Goal: Task Accomplishment & Management: Manage account settings

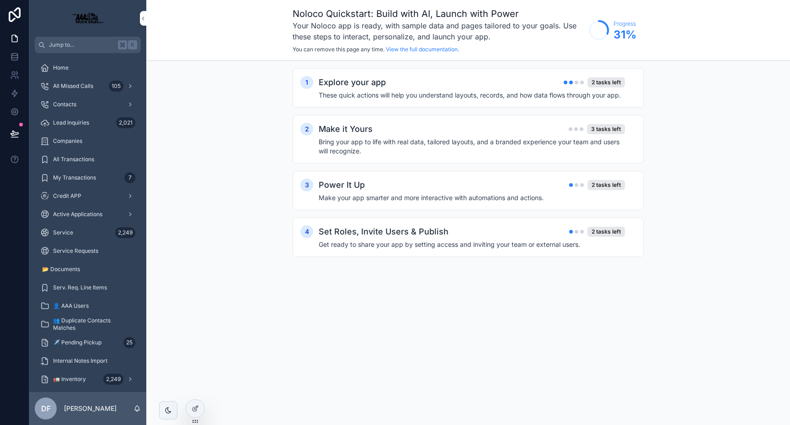
click at [84, 234] on div "Service 2,249" at bounding box center [87, 232] width 95 height 15
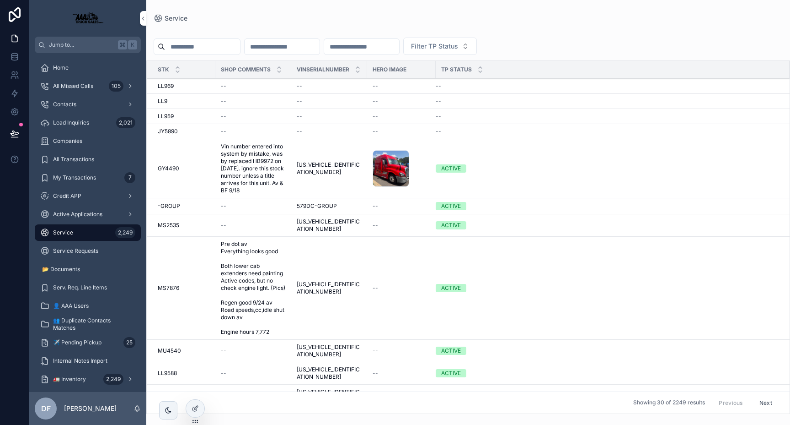
click at [232, 169] on span "Vin number entered into system by mistake, was by replaced HB9972 on [DATE]. ig…" at bounding box center [253, 168] width 65 height 51
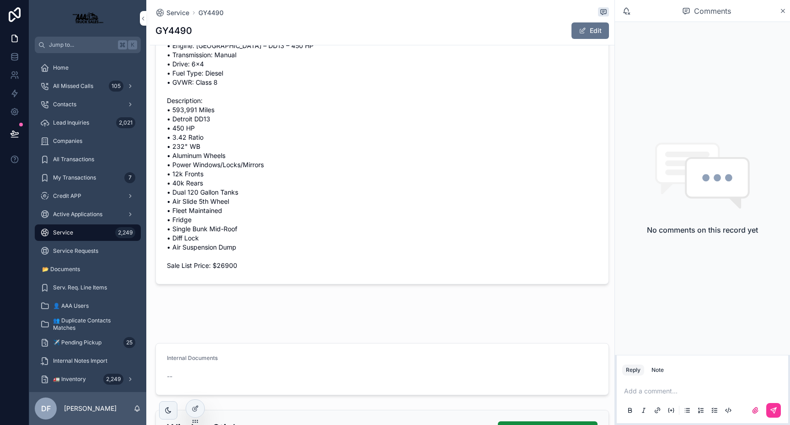
scroll to position [183, 0]
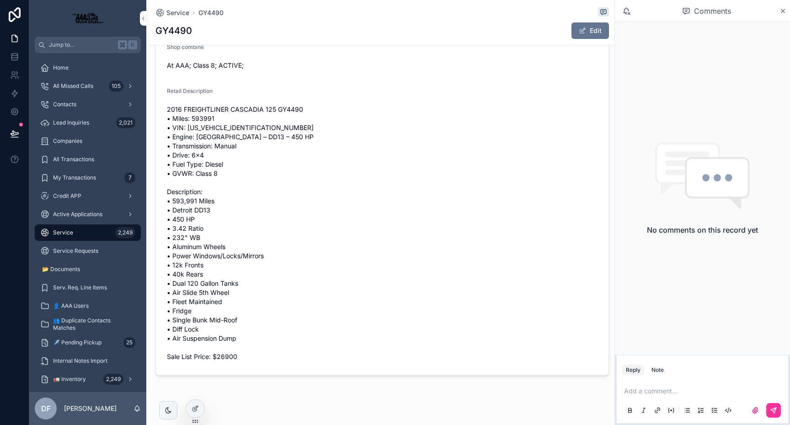
click at [784, 9] on icon "scrollable content" at bounding box center [783, 10] width 7 height 7
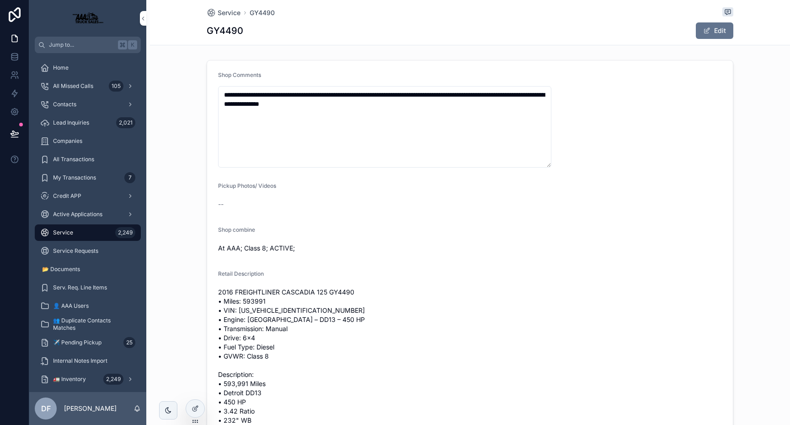
click at [91, 46] on span "Jump to..." at bounding box center [81, 44] width 65 height 7
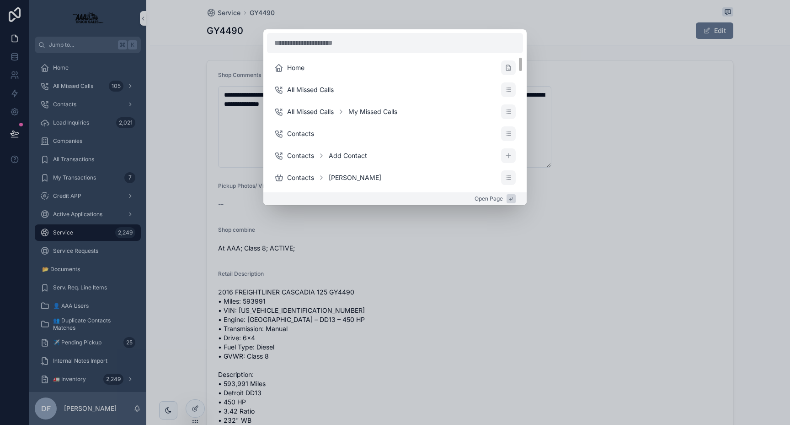
click at [629, 154] on div "Home All Missed Calls All Missed Calls My Missed Calls Contacts Contacts Add Co…" at bounding box center [395, 212] width 790 height 425
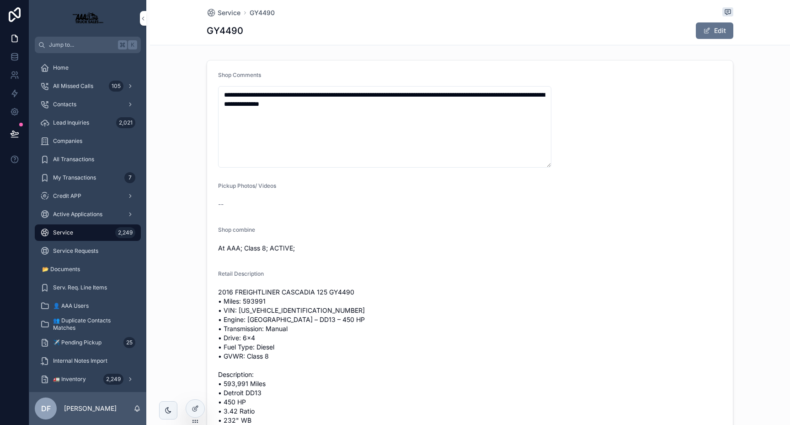
click at [70, 44] on span "Jump to..." at bounding box center [81, 44] width 65 height 7
click at [609, 121] on div "Home All Missed Calls All Missed Calls My Missed Calls Contacts Contacts Add Co…" at bounding box center [395, 212] width 790 height 425
click at [196, 408] on icon at bounding box center [195, 407] width 7 height 7
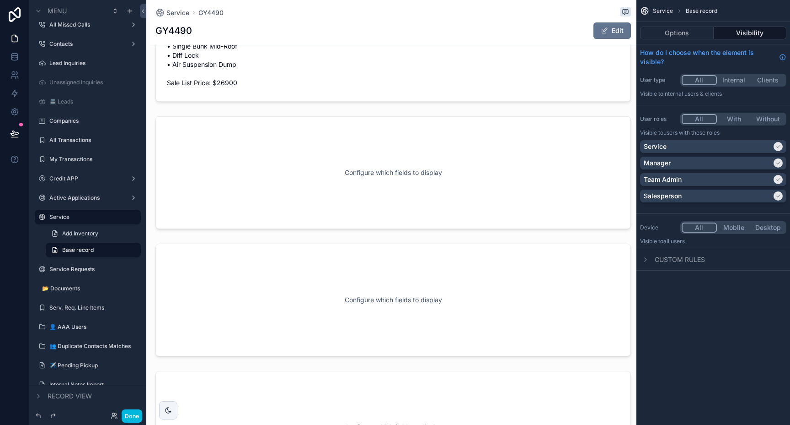
scroll to position [442, 0]
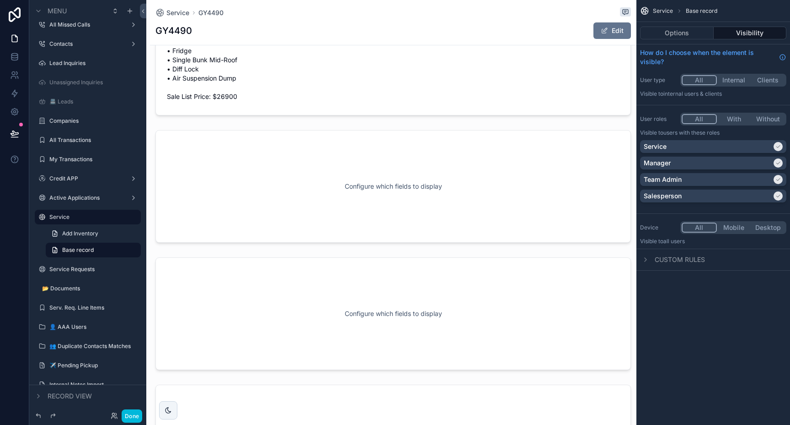
click at [295, 201] on div "scrollable content" at bounding box center [393, 186] width 487 height 120
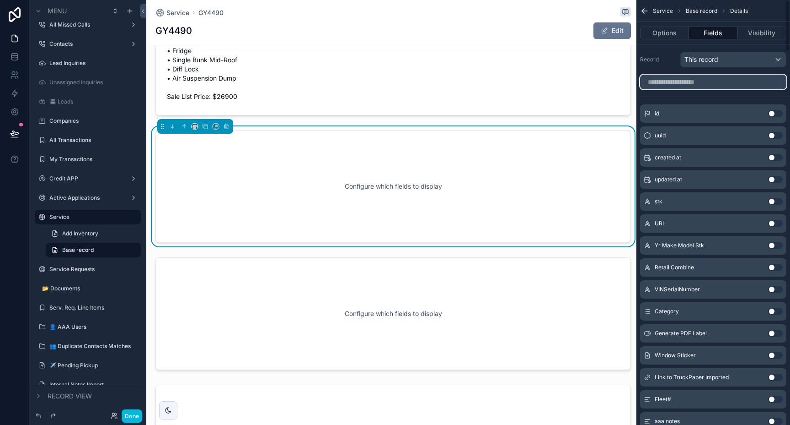
click at [715, 83] on input "scrollable content" at bounding box center [713, 82] width 146 height 15
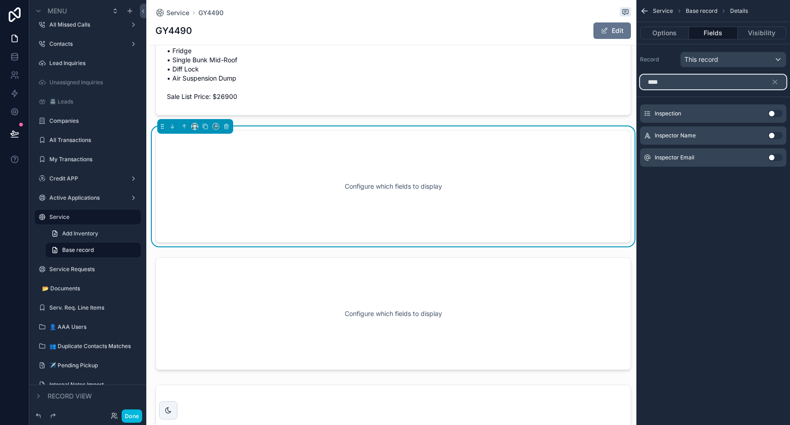
type input "****"
click at [774, 112] on button "Use setting" at bounding box center [776, 113] width 15 height 7
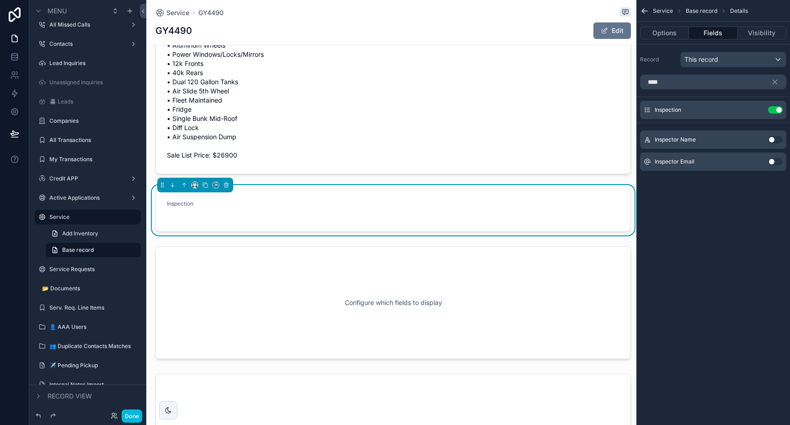
scroll to position [367, 0]
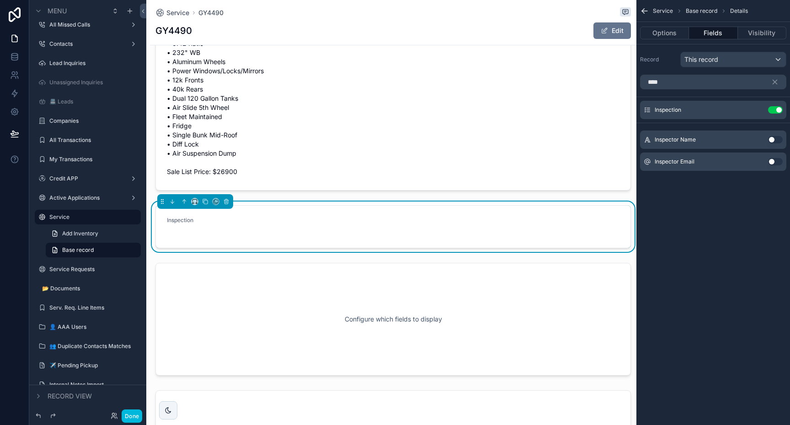
click at [387, 220] on form "Inspection" at bounding box center [393, 226] width 475 height 42
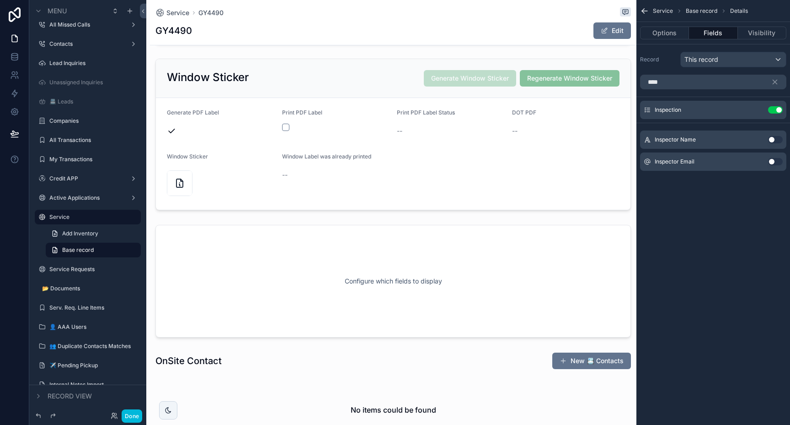
scroll to position [887, 0]
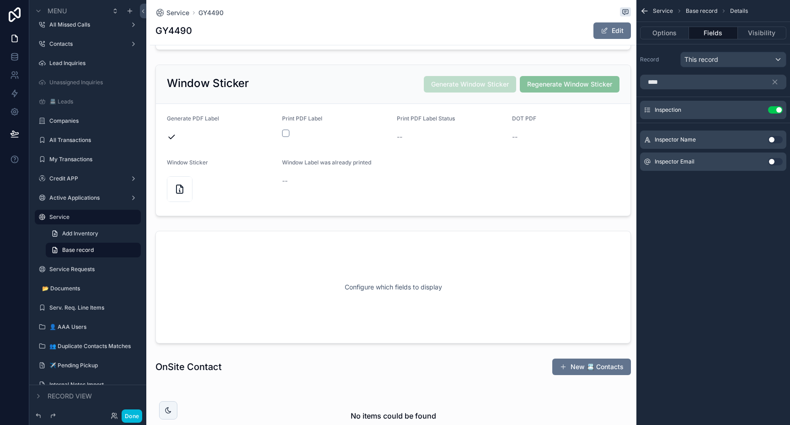
click at [260, 279] on div "scrollable content" at bounding box center [393, 287] width 487 height 120
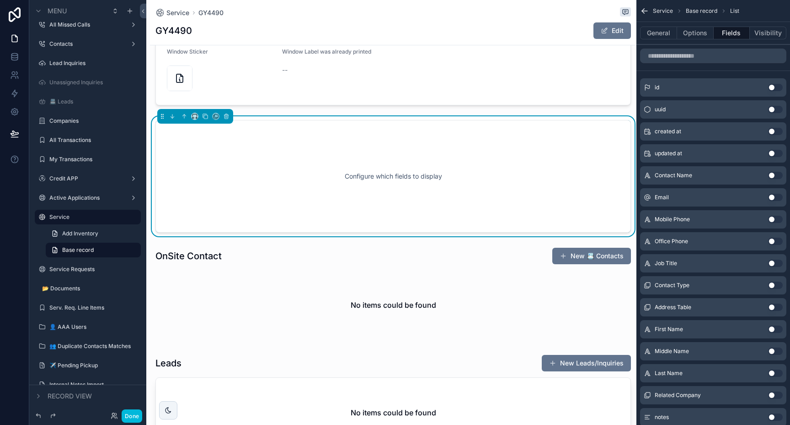
scroll to position [1005, 0]
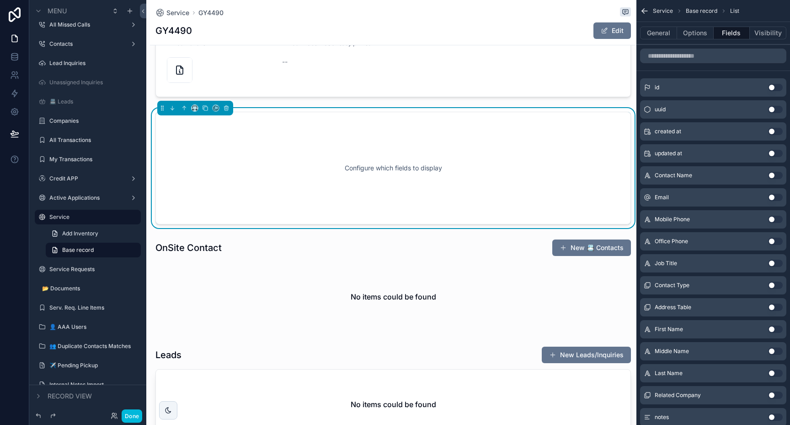
click at [278, 188] on div "Configure which fields to display" at bounding box center [394, 168] width 446 height 82
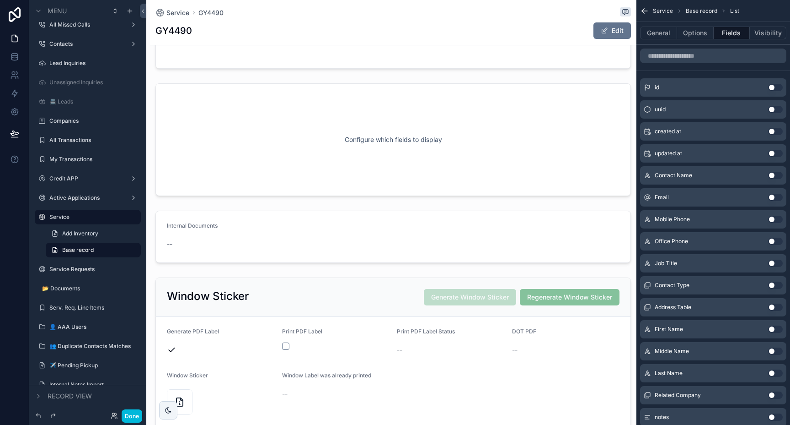
scroll to position [626, 0]
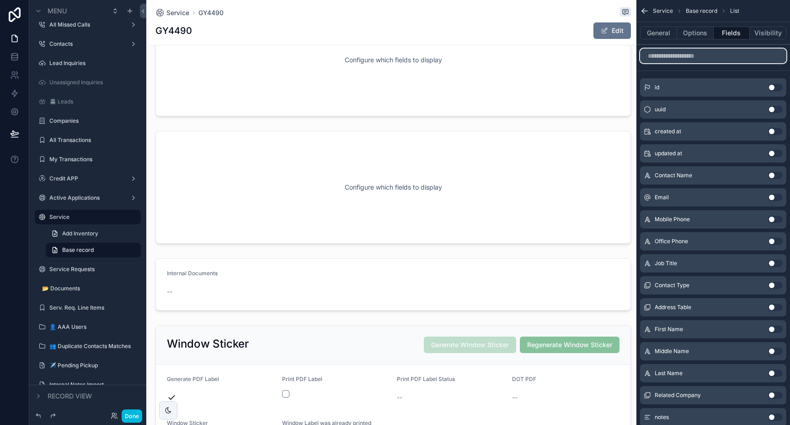
click at [675, 61] on input "scrollable content" at bounding box center [713, 55] width 146 height 15
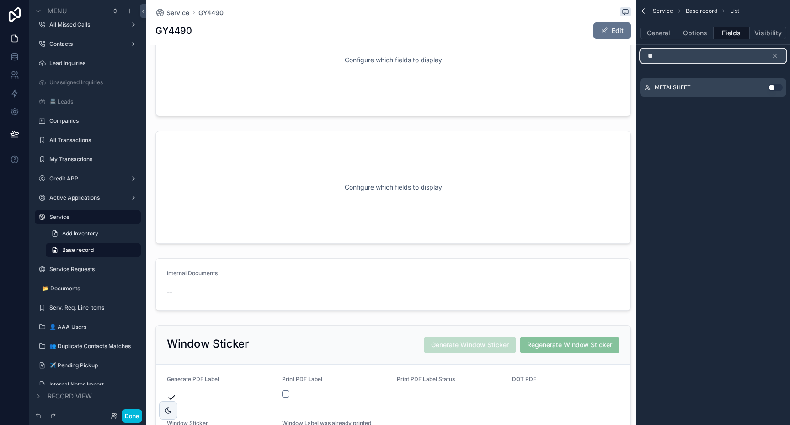
type input "*"
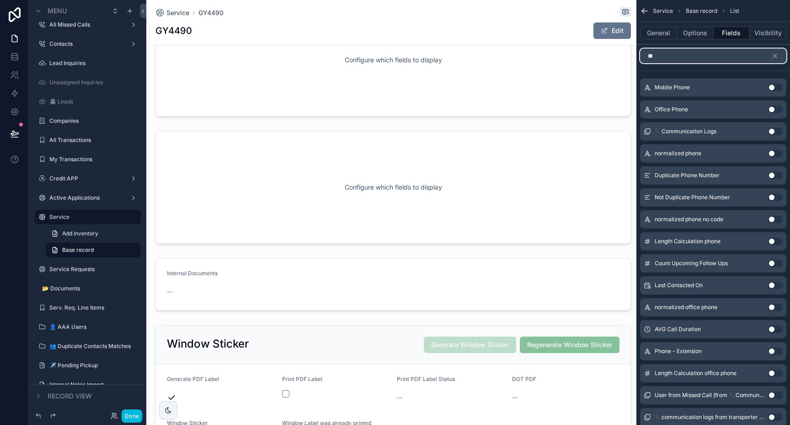
type input "*"
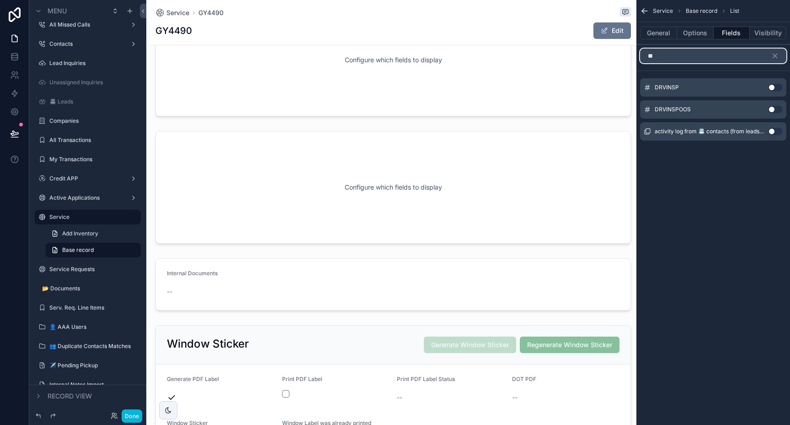
type input "*"
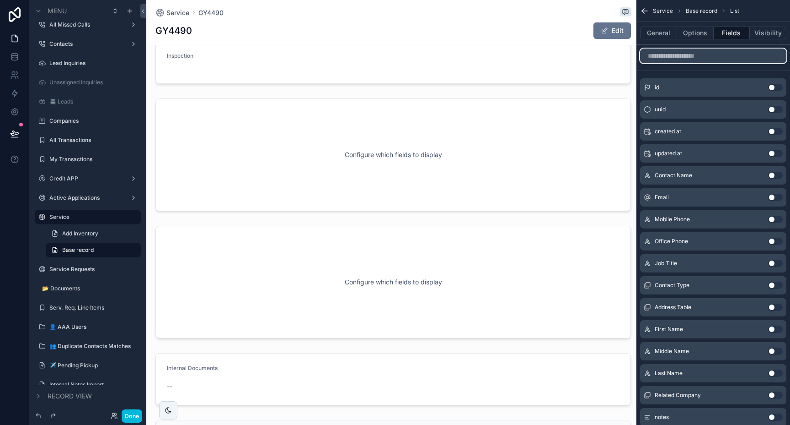
scroll to position [521, 0]
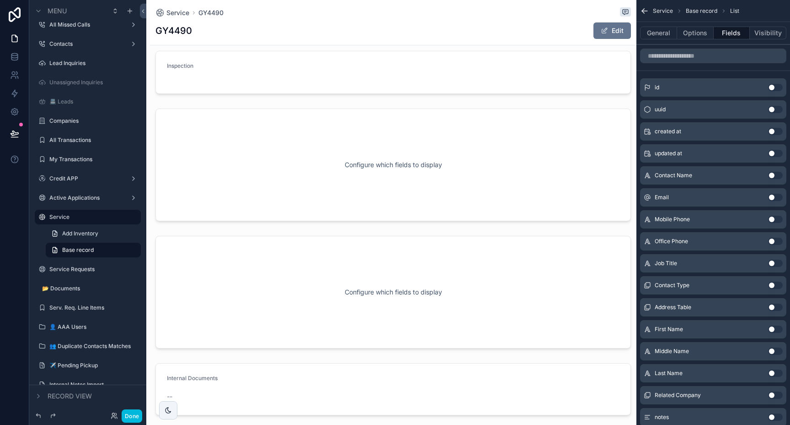
click at [470, 171] on div "scrollable content" at bounding box center [393, 165] width 487 height 120
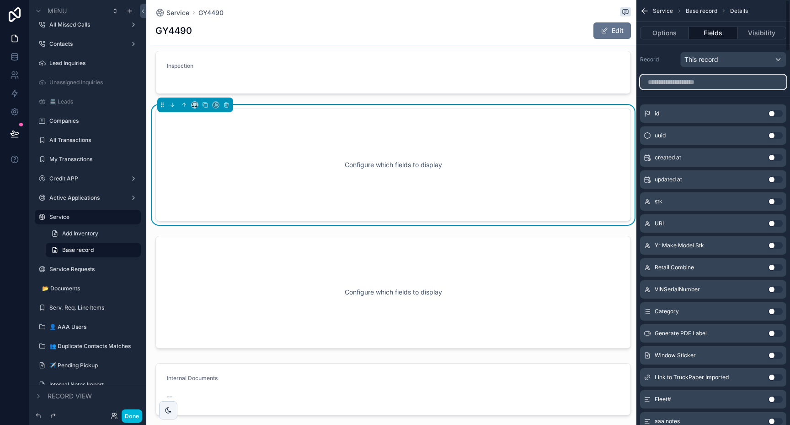
click at [679, 85] on input "scrollable content" at bounding box center [713, 82] width 146 height 15
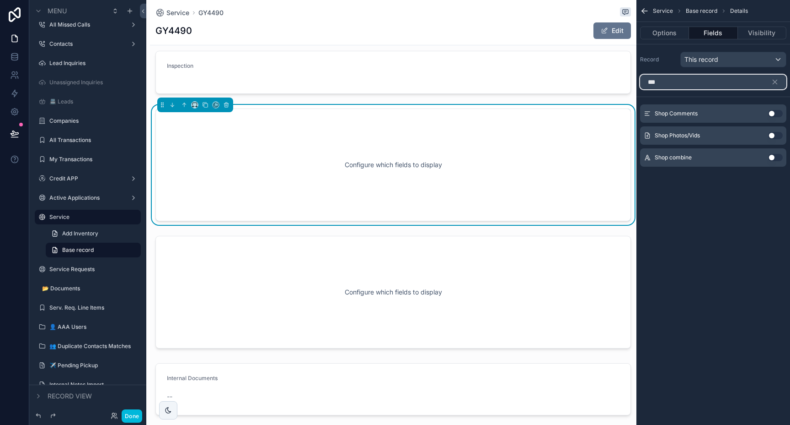
type input "***"
click at [776, 136] on button "Use setting" at bounding box center [776, 135] width 15 height 7
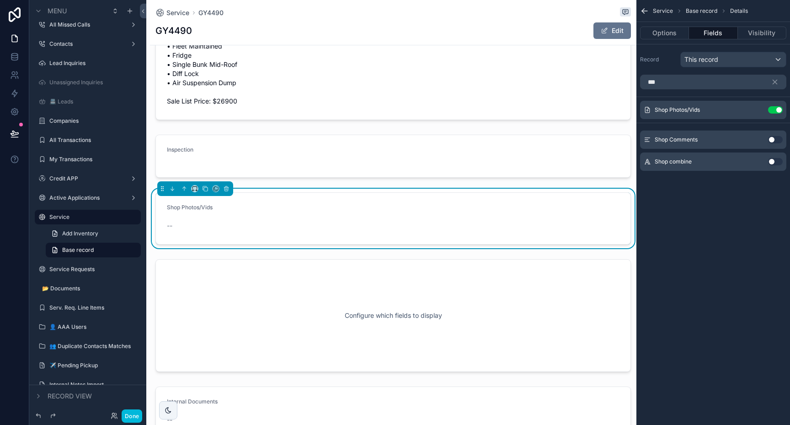
scroll to position [438, 0]
click at [204, 190] on icon "scrollable content" at bounding box center [206, 189] width 4 height 4
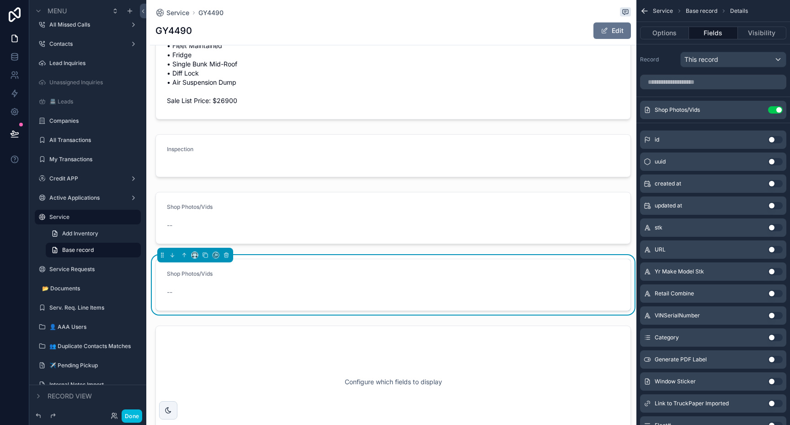
click at [260, 290] on div "--" at bounding box center [221, 291] width 108 height 9
click at [685, 80] on input "scrollable content" at bounding box center [713, 82] width 146 height 15
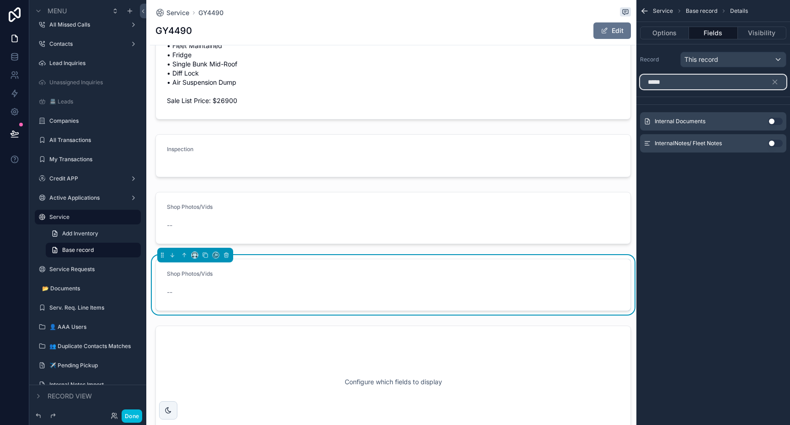
type input "*****"
click at [773, 121] on button "Use setting" at bounding box center [776, 121] width 15 height 7
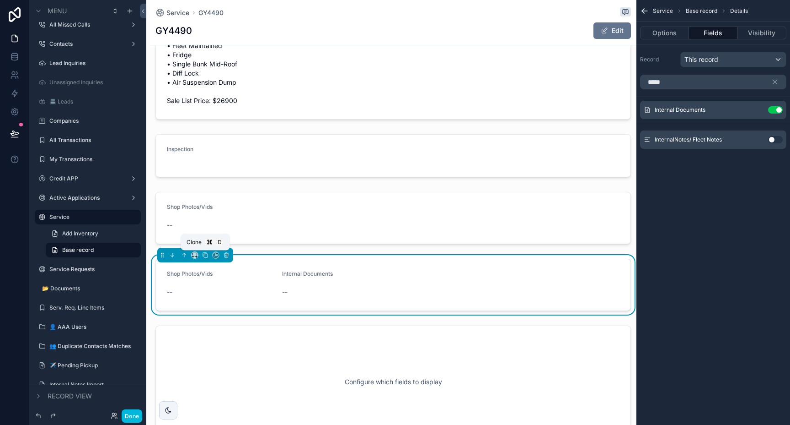
click at [208, 257] on icon "scrollable content" at bounding box center [206, 255] width 4 height 4
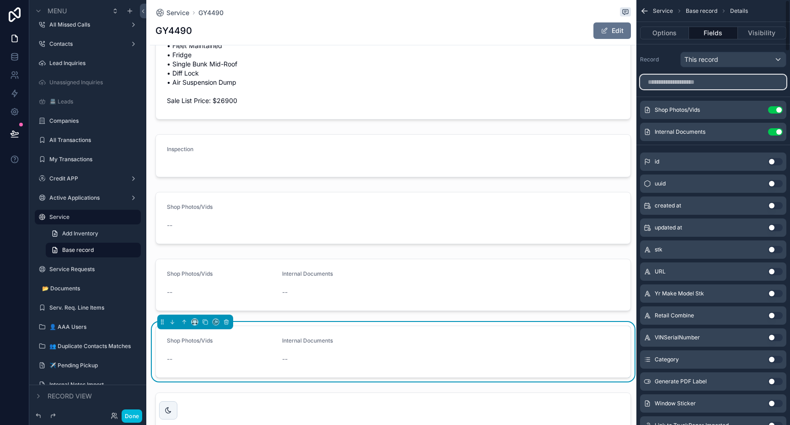
click at [684, 80] on input "scrollable content" at bounding box center [713, 82] width 146 height 15
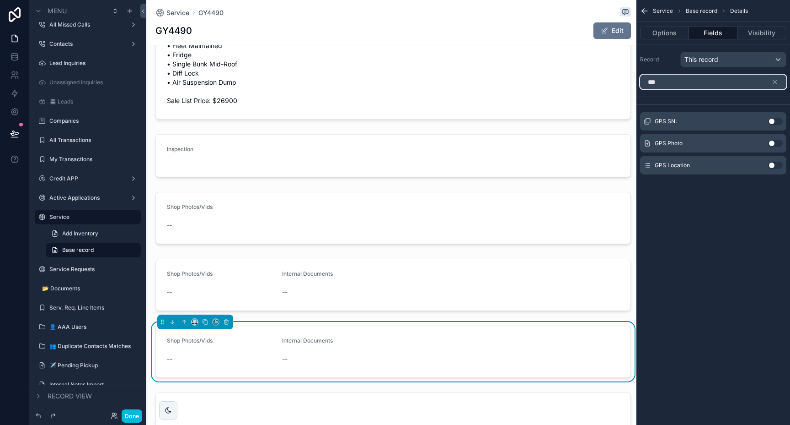
type input "***"
click at [774, 143] on button "Use setting" at bounding box center [776, 143] width 15 height 7
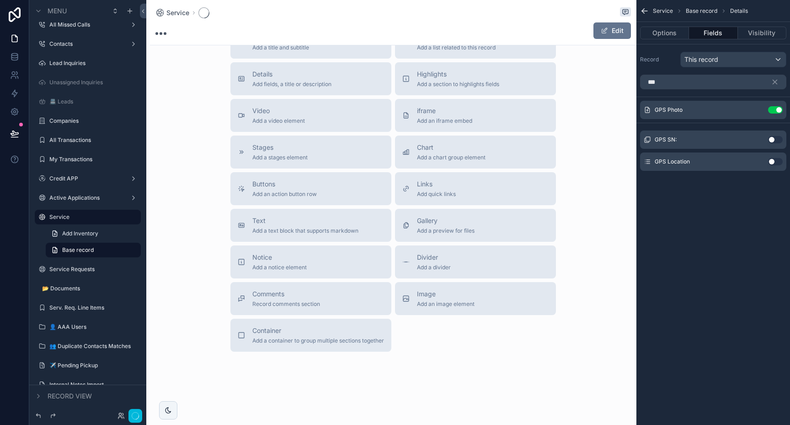
scroll to position [190, 0]
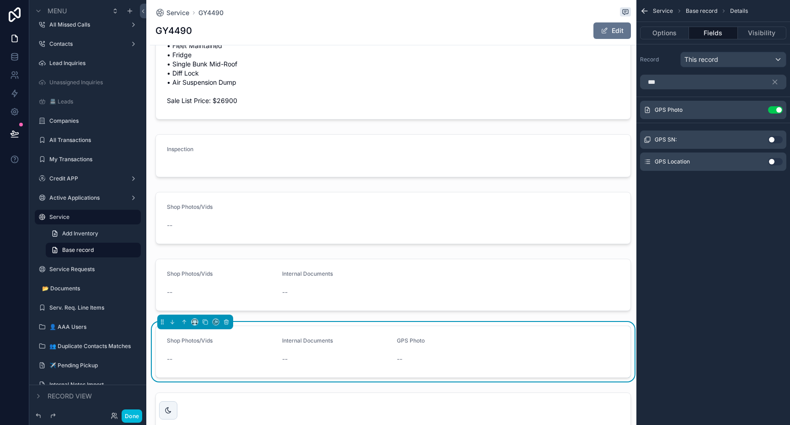
click at [774, 141] on button "Use setting" at bounding box center [776, 139] width 15 height 7
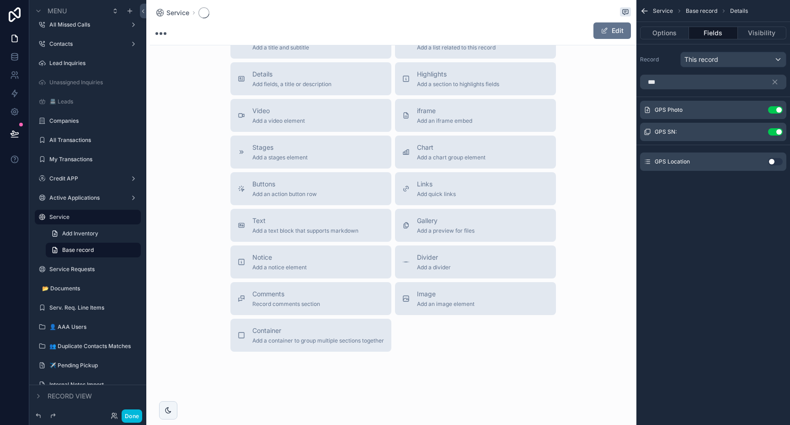
click at [774, 160] on button "Use setting" at bounding box center [776, 161] width 15 height 7
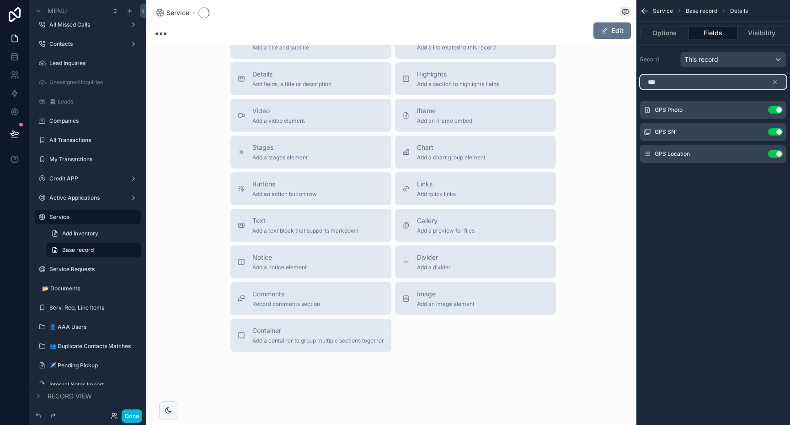
click at [709, 84] on input "***" at bounding box center [713, 82] width 146 height 15
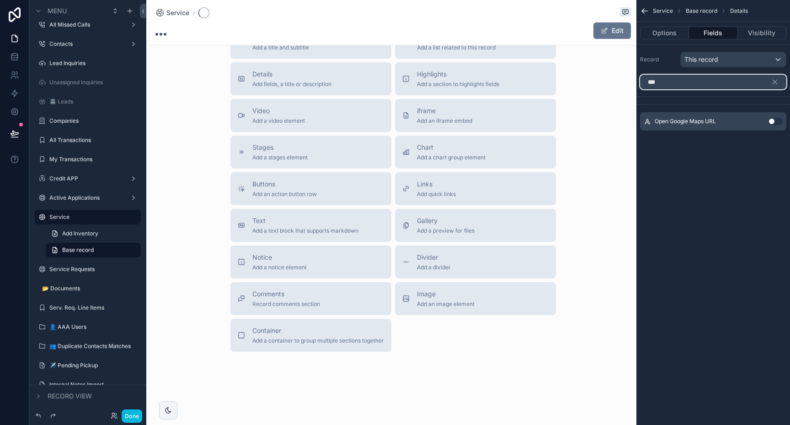
type input "***"
click at [774, 123] on button "Use setting" at bounding box center [776, 121] width 15 height 7
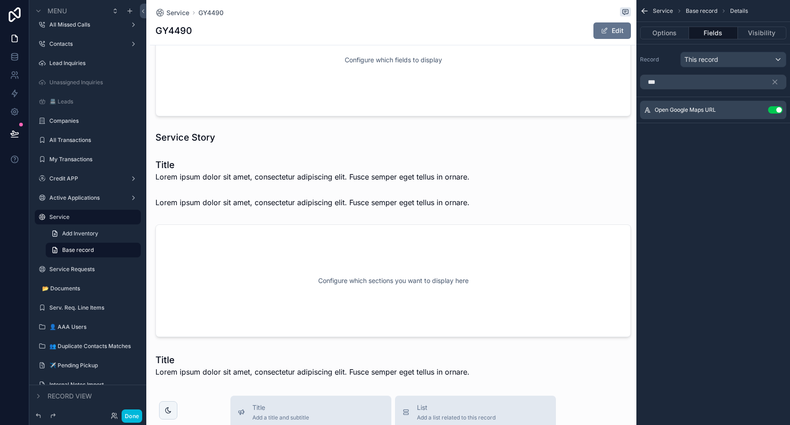
scroll to position [1693, 0]
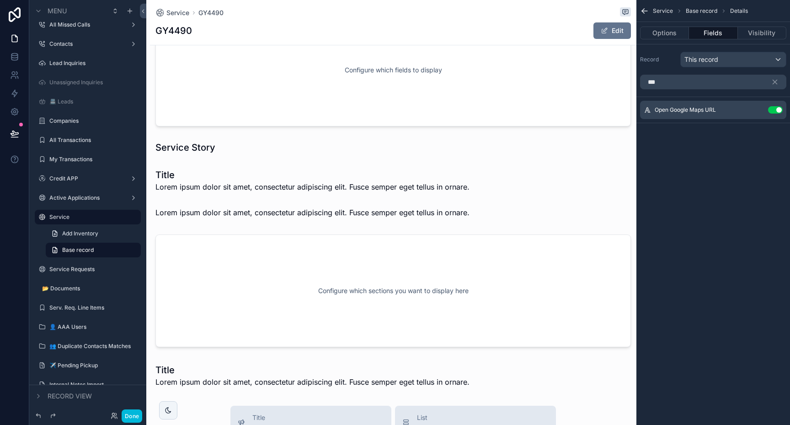
click at [350, 204] on div "scrollable content" at bounding box center [393, 212] width 487 height 18
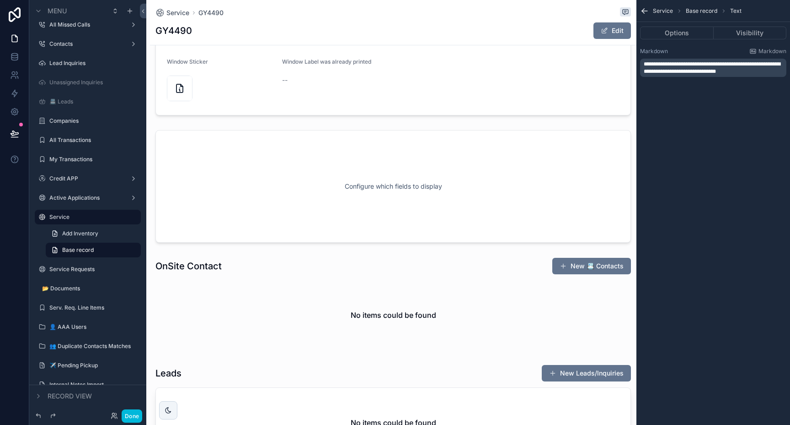
scroll to position [1111, 0]
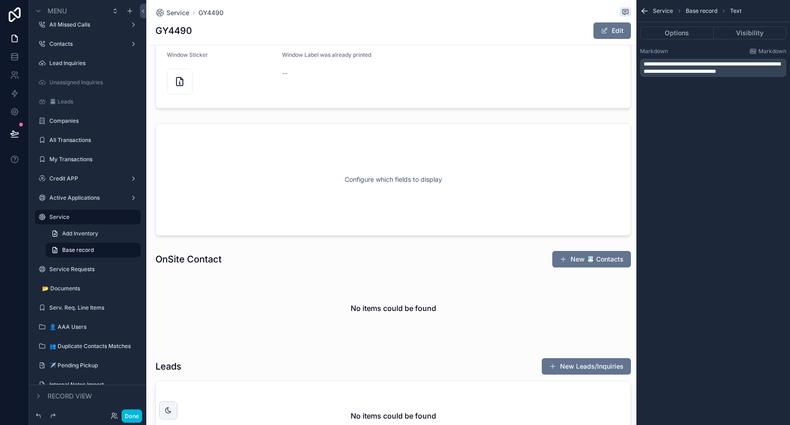
click at [357, 172] on div "scrollable content" at bounding box center [393, 179] width 487 height 120
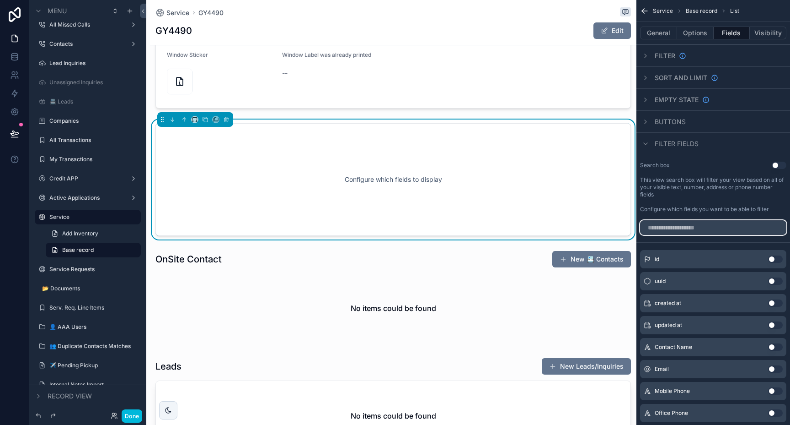
click at [678, 228] on input "scrollable content" at bounding box center [713, 227] width 146 height 15
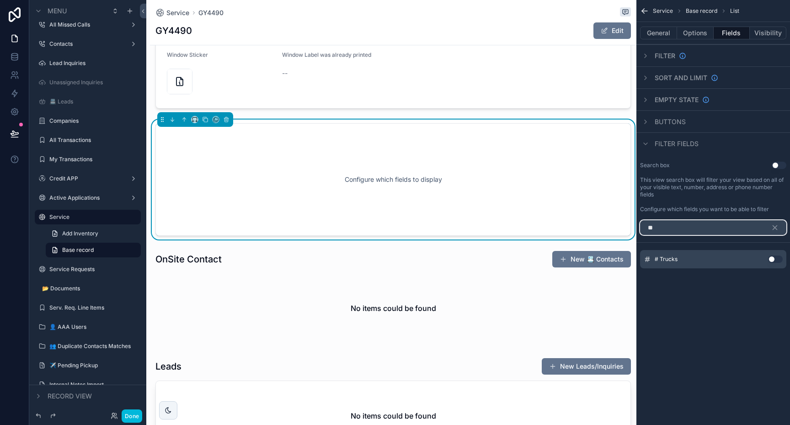
type input "*"
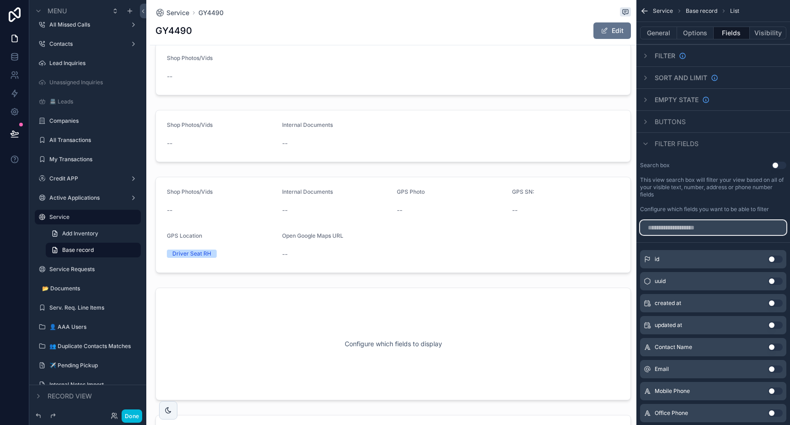
scroll to position [583, 0]
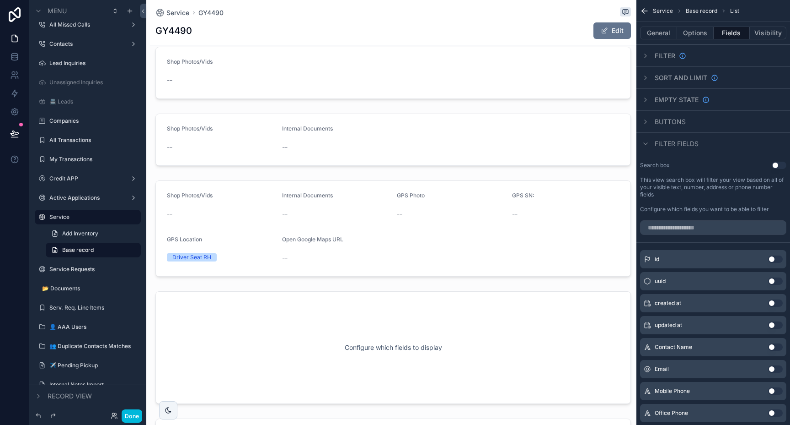
click at [338, 337] on div "scrollable content" at bounding box center [393, 347] width 487 height 120
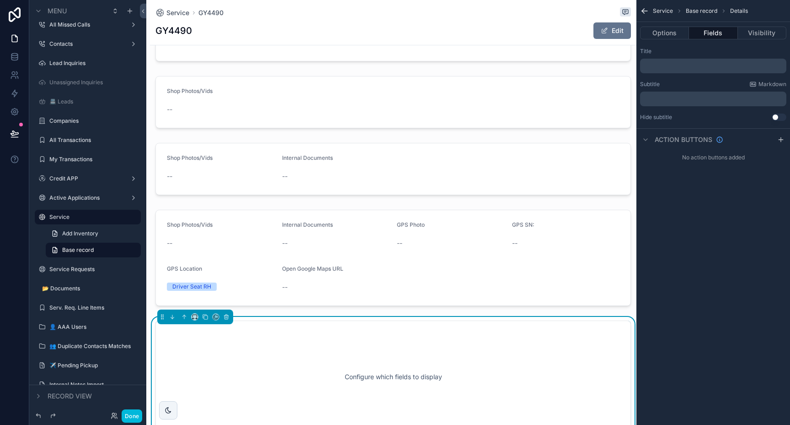
scroll to position [543, 0]
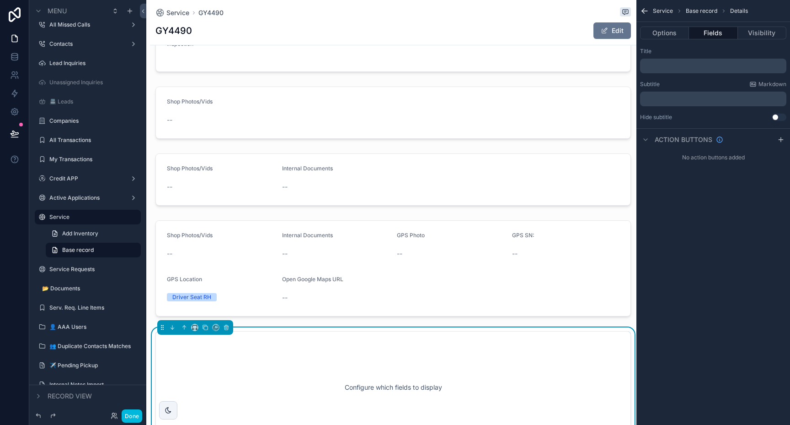
click at [419, 183] on div "scrollable content" at bounding box center [393, 179] width 487 height 59
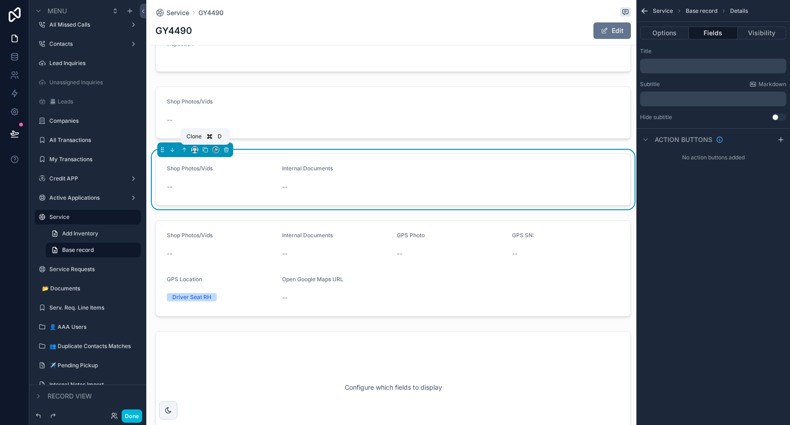
click at [201, 151] on button "scrollable content" at bounding box center [205, 150] width 10 height 10
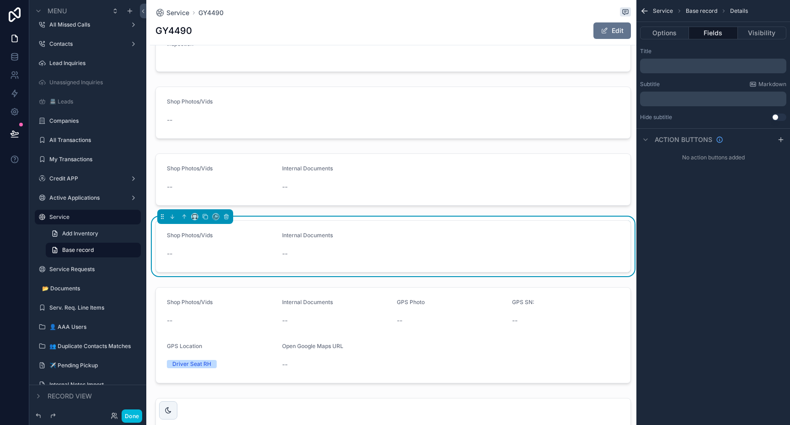
click at [670, 35] on button "Options" at bounding box center [664, 33] width 49 height 13
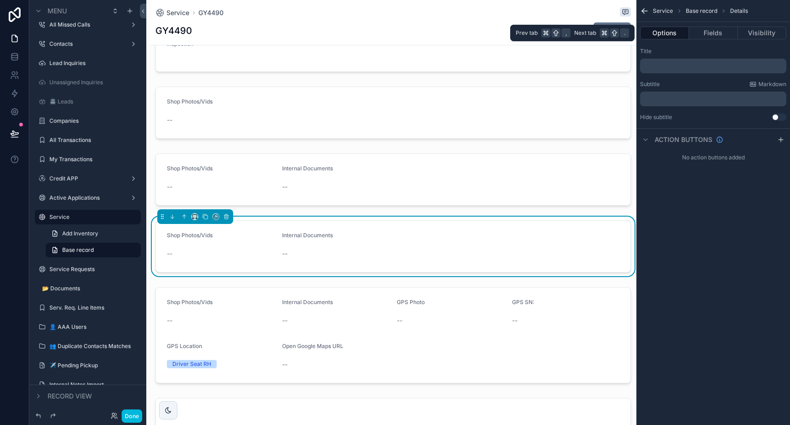
click at [709, 35] on button "Fields" at bounding box center [713, 33] width 48 height 13
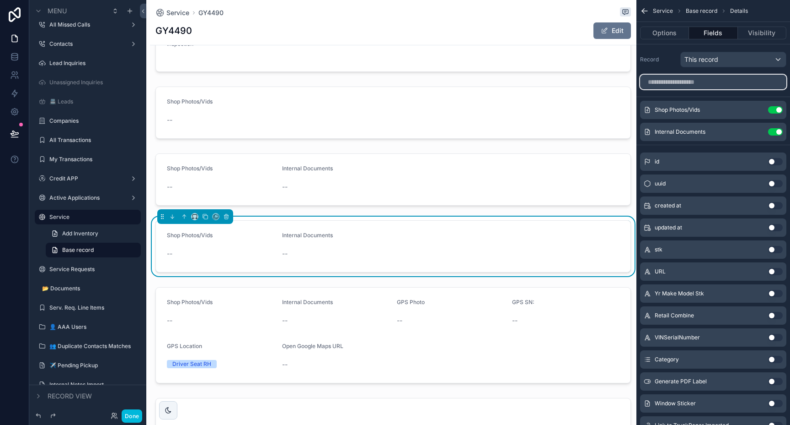
click at [702, 86] on input "scrollable content" at bounding box center [713, 82] width 146 height 15
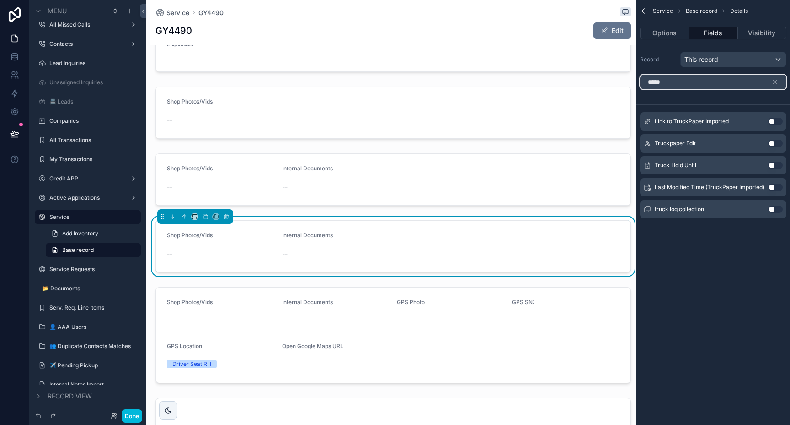
type input "*****"
click at [772, 142] on button "Use setting" at bounding box center [776, 143] width 15 height 7
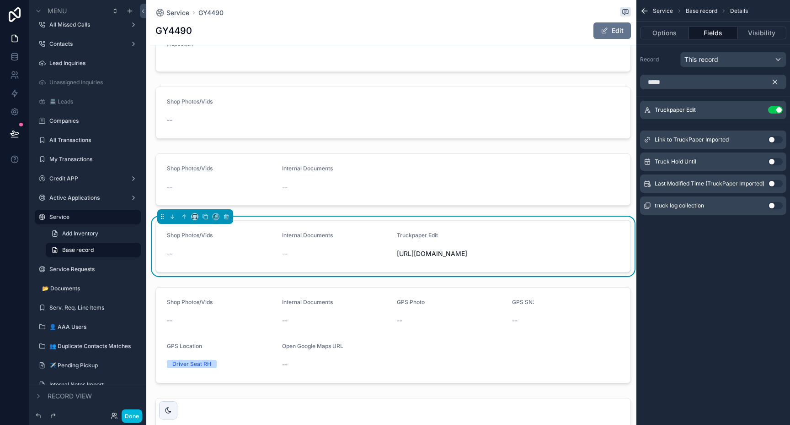
click at [775, 82] on icon "scrollable content" at bounding box center [776, 82] width 4 height 4
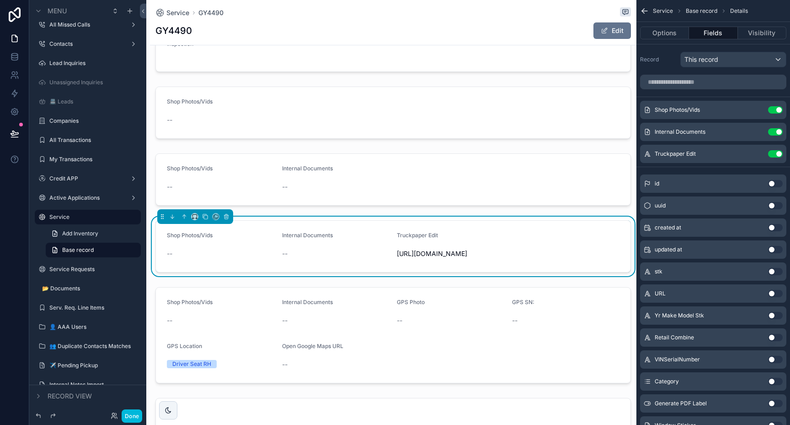
click at [774, 109] on button "Use setting" at bounding box center [776, 109] width 15 height 7
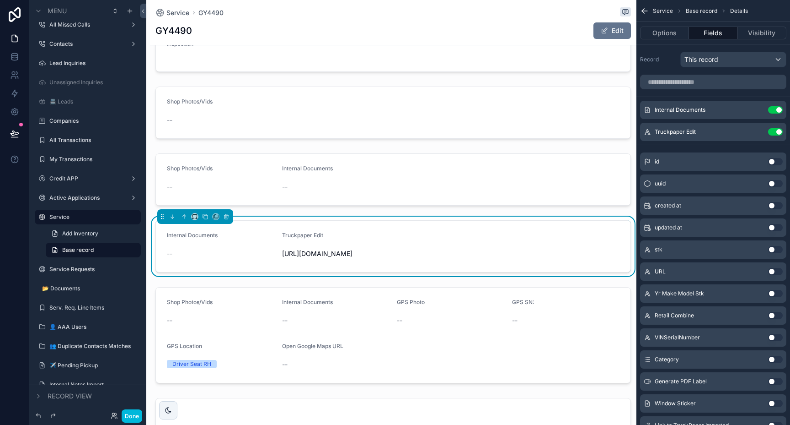
click at [774, 112] on button "Use setting" at bounding box center [776, 109] width 15 height 7
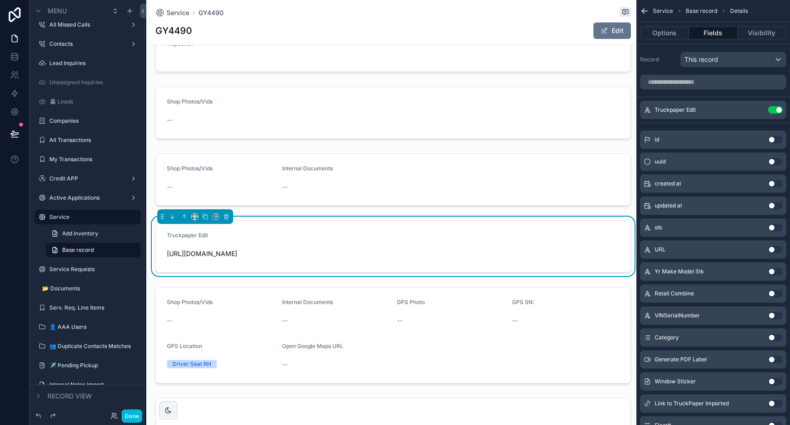
click at [366, 177] on div "scrollable content" at bounding box center [393, 179] width 487 height 59
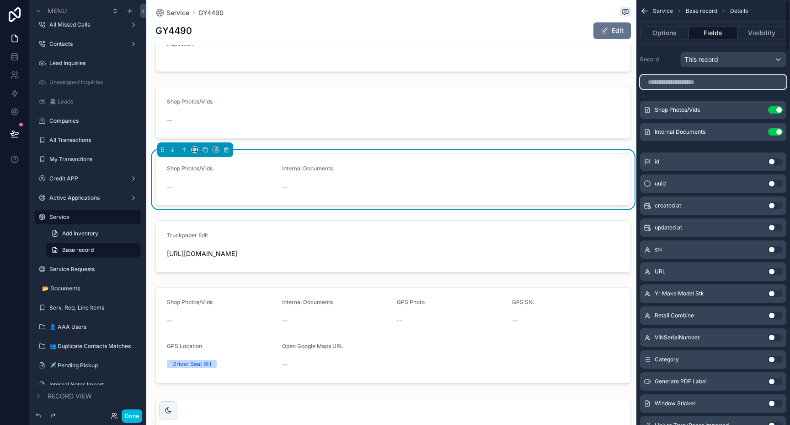
click at [696, 84] on input "scrollable content" at bounding box center [713, 82] width 146 height 15
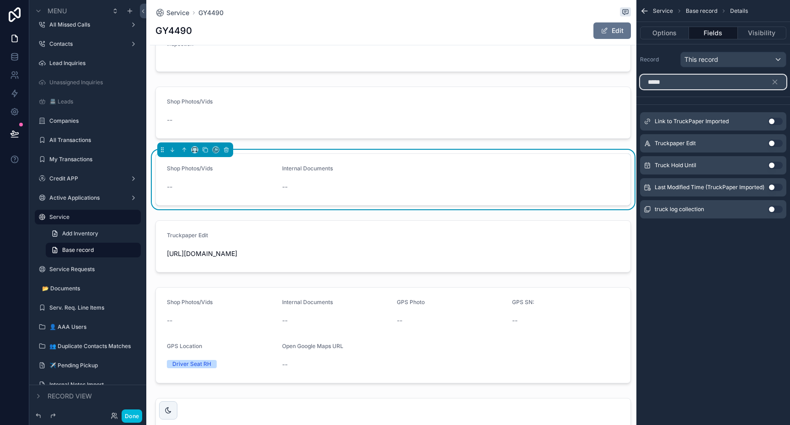
type input "*****"
click at [772, 142] on button "Use setting" at bounding box center [776, 143] width 15 height 7
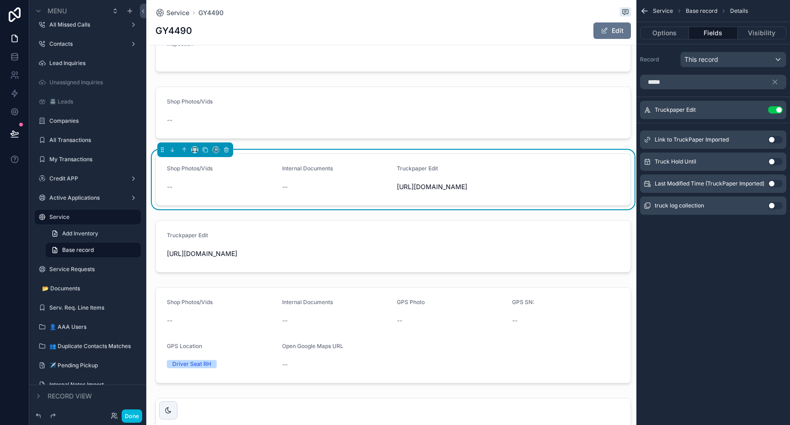
click at [273, 269] on div "scrollable content" at bounding box center [393, 245] width 487 height 59
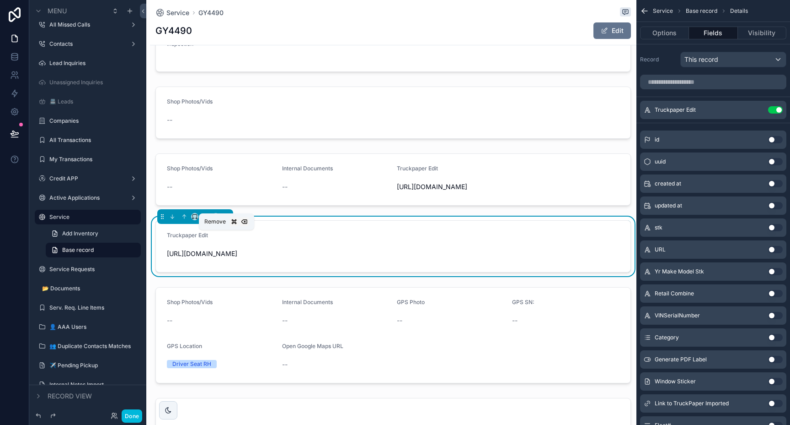
click at [227, 220] on icon "scrollable content" at bounding box center [226, 216] width 6 height 6
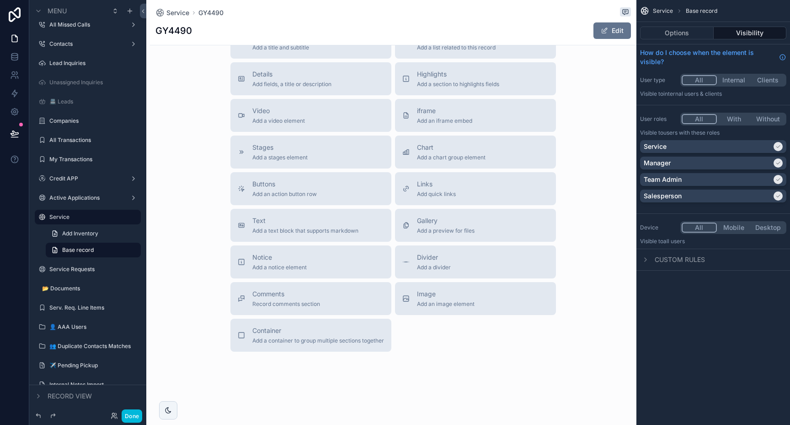
scroll to position [2091, 0]
click at [444, 119] on span "Add an iframe embed" at bounding box center [444, 120] width 55 height 7
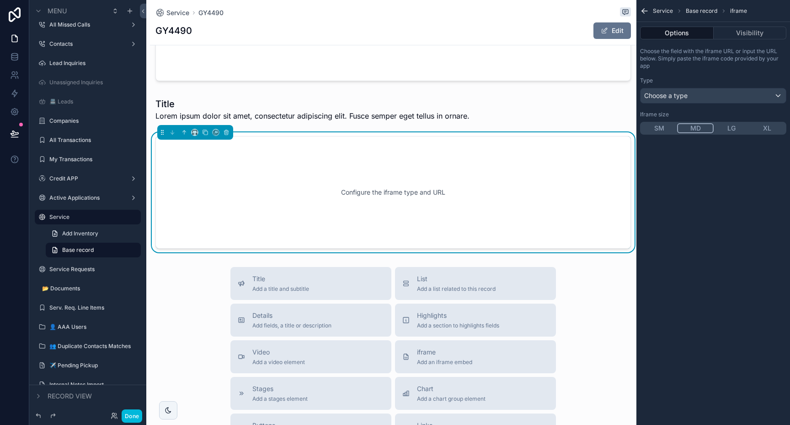
scroll to position [1957, 0]
click at [257, 206] on div "Configure the iframe type and URL" at bounding box center [394, 194] width 446 height 82
click at [676, 99] on span "Choose a type" at bounding box center [666, 95] width 43 height 8
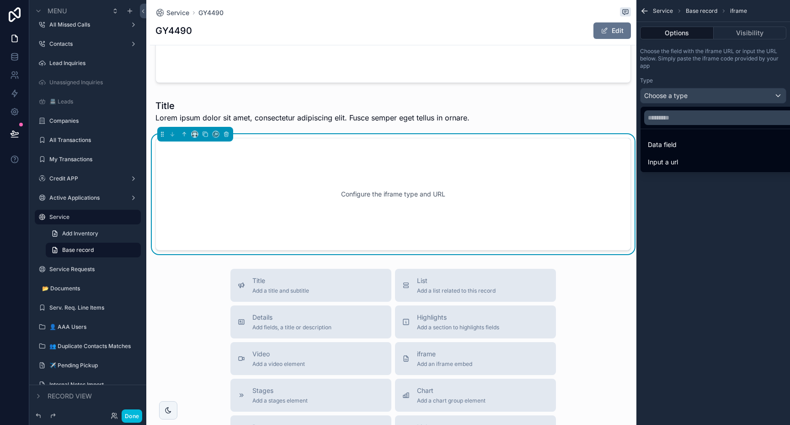
click at [665, 156] on span "Input a url" at bounding box center [663, 161] width 30 height 11
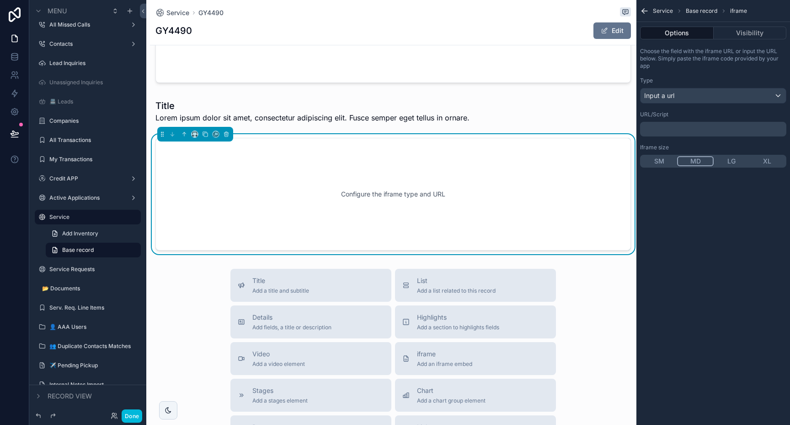
click at [674, 131] on p "﻿" at bounding box center [714, 128] width 141 height 7
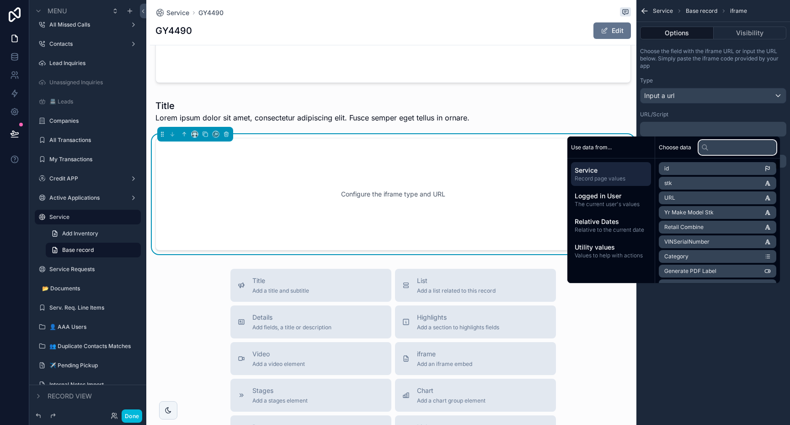
click at [731, 147] on input "text" at bounding box center [738, 147] width 78 height 15
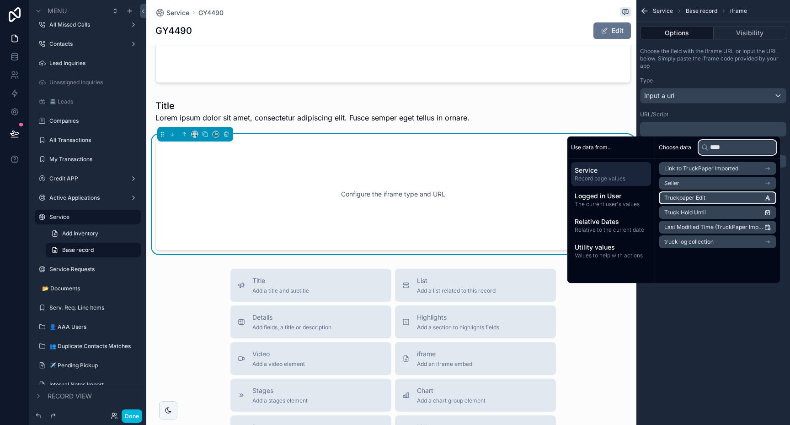
type input "****"
click at [726, 199] on li "Truckpaper Edit" at bounding box center [718, 197] width 118 height 13
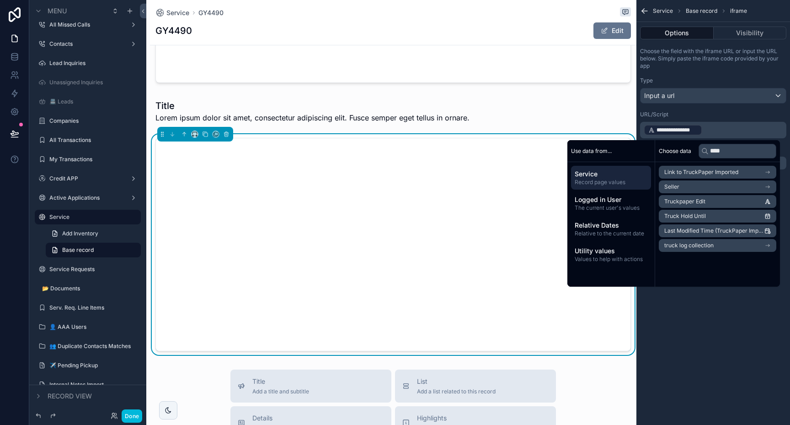
click at [719, 330] on div "**********" at bounding box center [714, 212] width 154 height 425
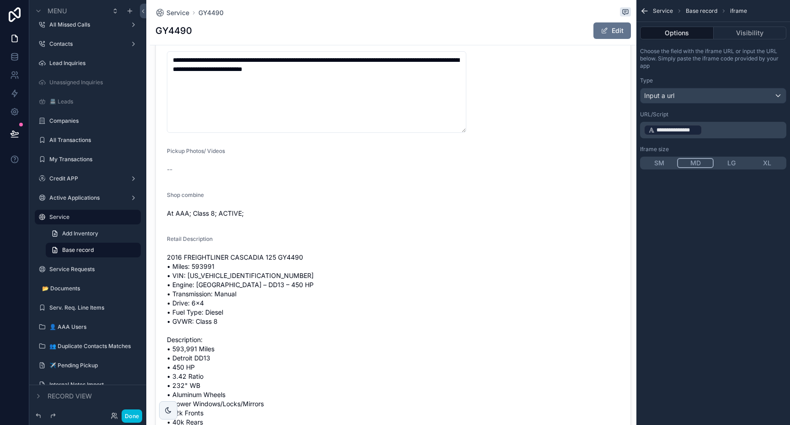
scroll to position [0, 0]
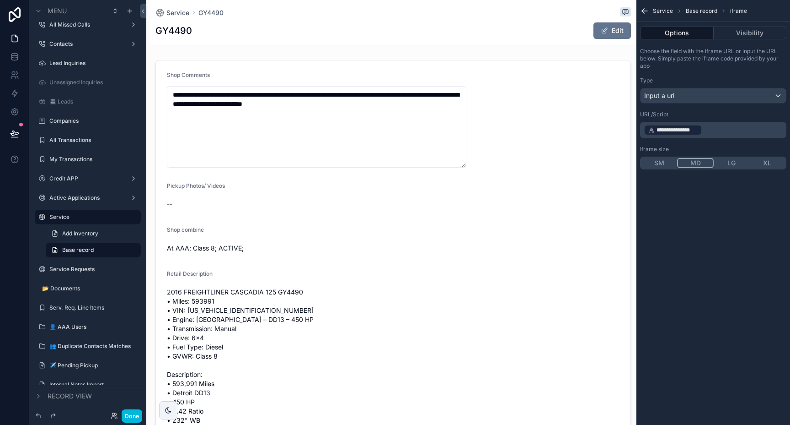
click at [398, 125] on div "scrollable content" at bounding box center [393, 308] width 487 height 505
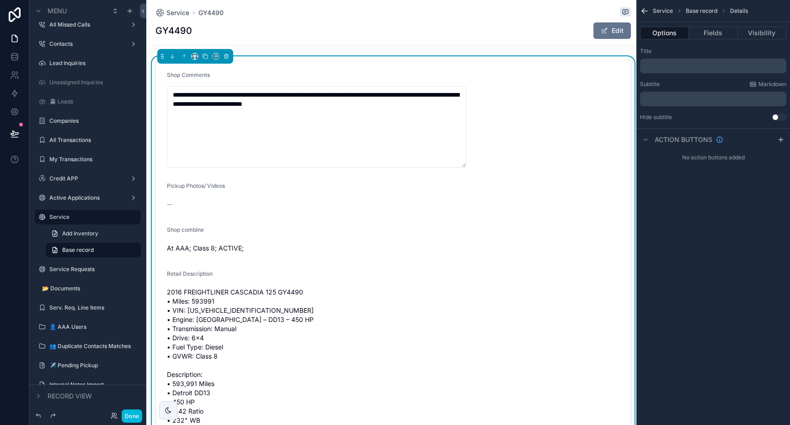
click at [618, 27] on button "Edit" at bounding box center [613, 30] width 38 height 16
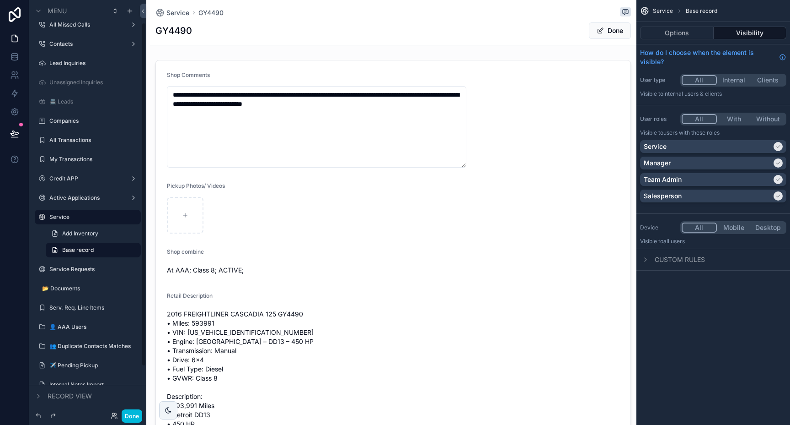
click at [316, 122] on div "scrollable content" at bounding box center [393, 319] width 487 height 527
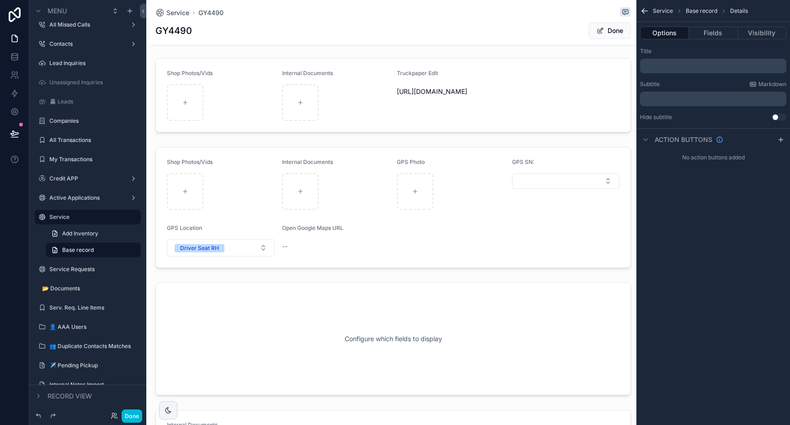
scroll to position [675, 0]
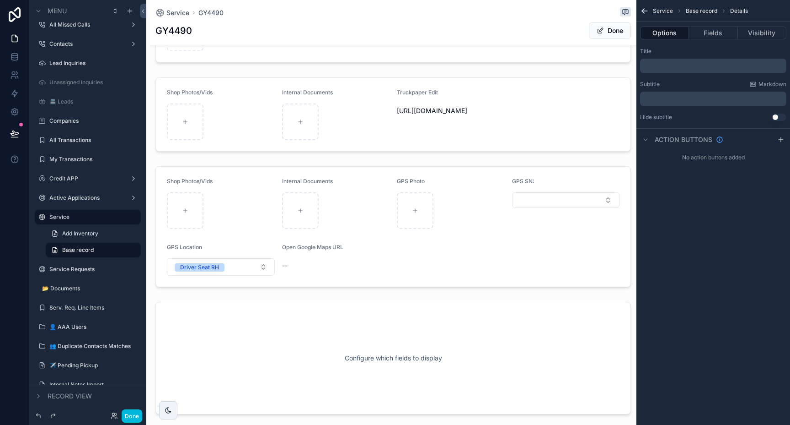
click at [374, 261] on div "scrollable content" at bounding box center [393, 226] width 487 height 128
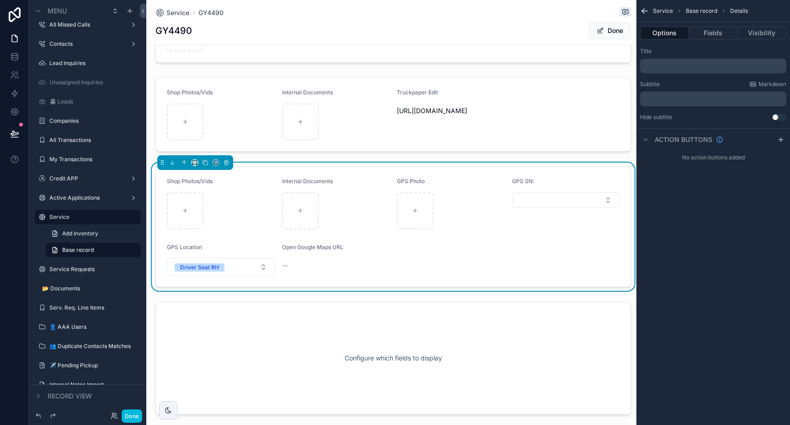
click at [540, 207] on button "Select Button" at bounding box center [566, 200] width 108 height 16
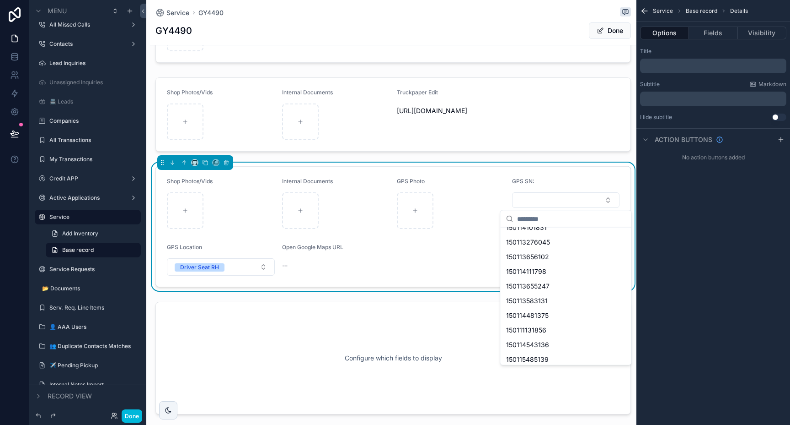
scroll to position [1990, 0]
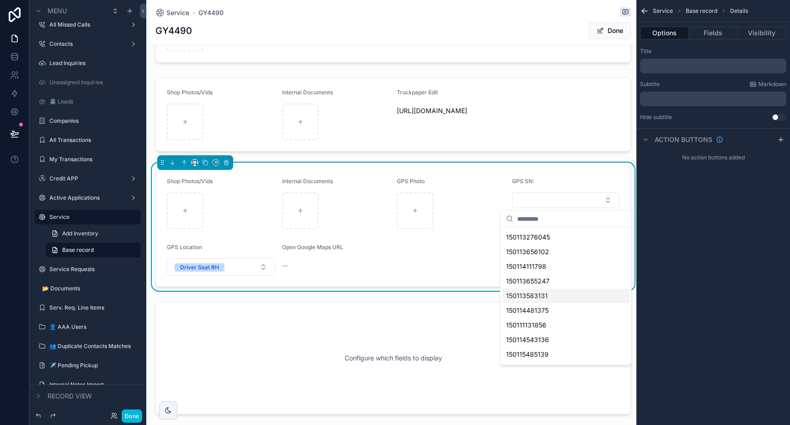
click at [457, 272] on form "Shop Photos/Vids Internal Documents GPS Photo GPS SN: GPS Location Driver Seat …" at bounding box center [393, 227] width 475 height 120
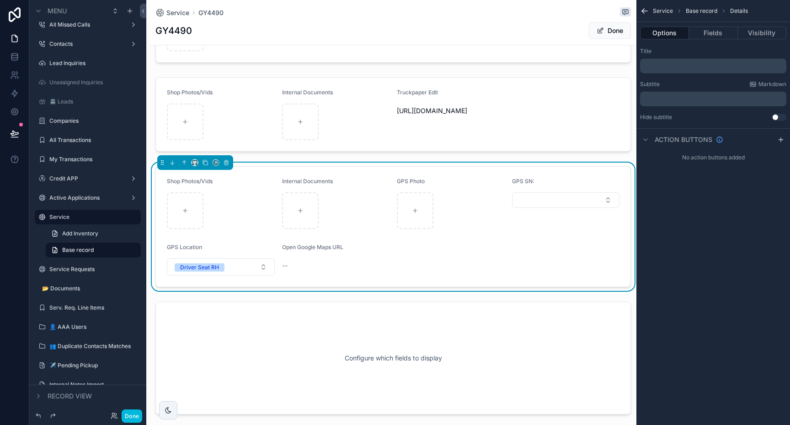
click at [255, 175] on form "Shop Photos/Vids Internal Documents GPS Photo GPS SN: GPS Location Driver Seat …" at bounding box center [393, 227] width 475 height 120
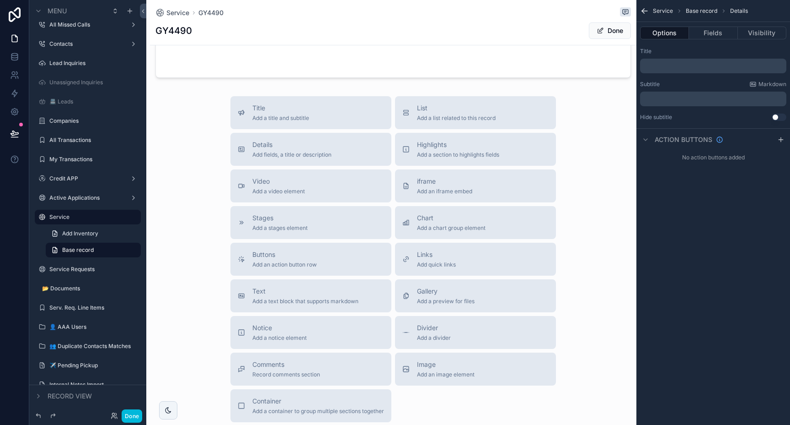
scroll to position [2361, 0]
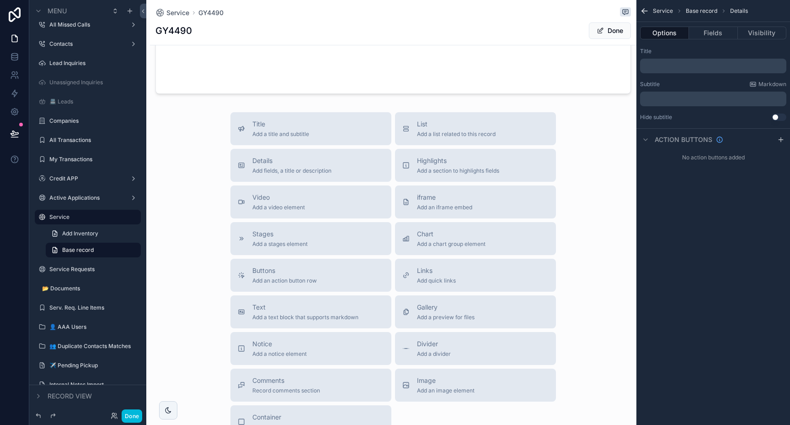
click at [298, 131] on span "Add a title and subtitle" at bounding box center [281, 133] width 57 height 7
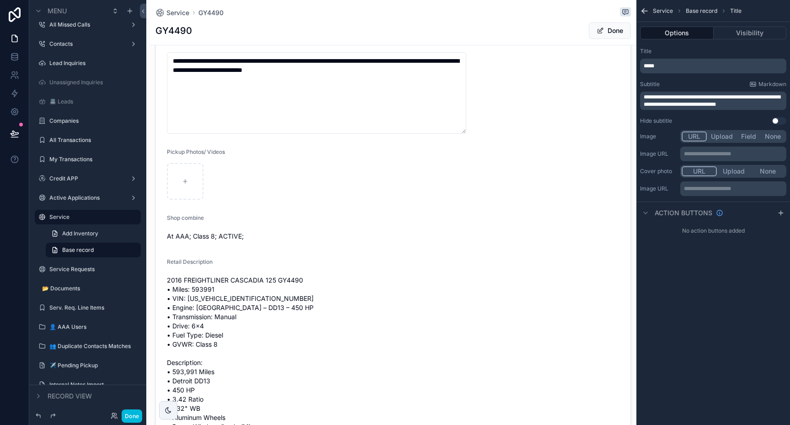
scroll to position [0, 0]
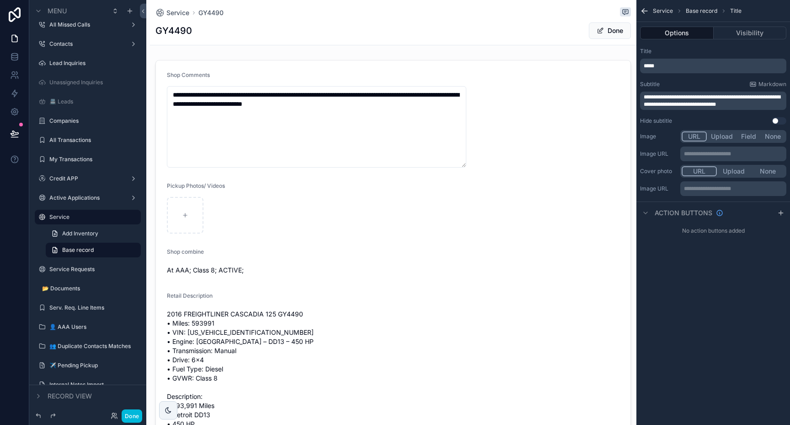
click at [81, 46] on label "Contacts" at bounding box center [85, 43] width 73 height 7
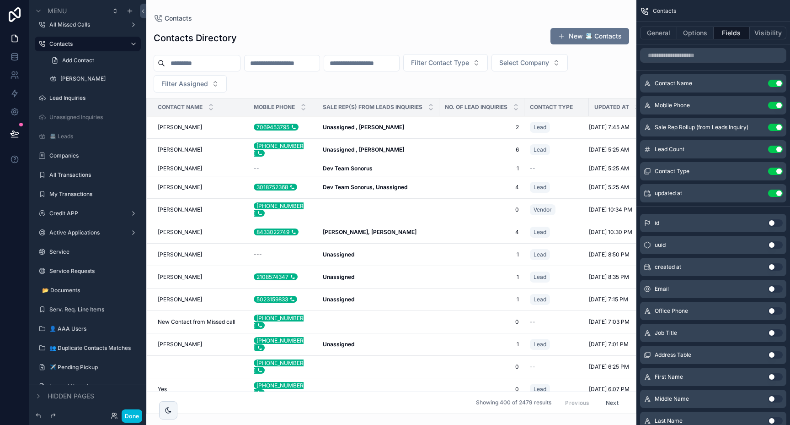
click at [64, 97] on label "Lead Inquiries" at bounding box center [92, 97] width 86 height 7
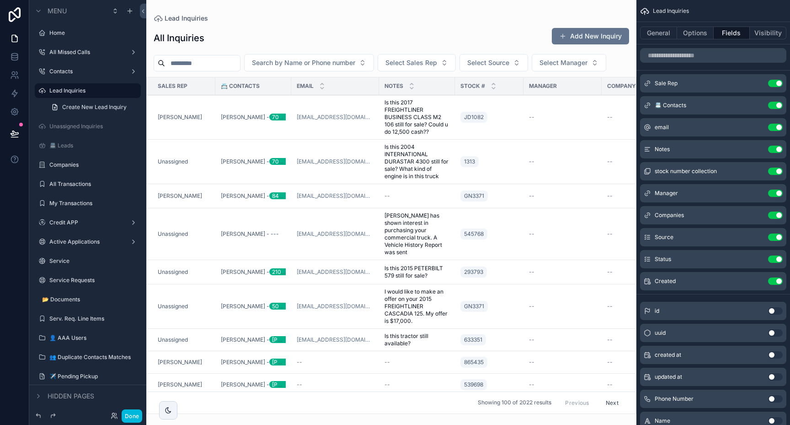
click at [171, 118] on div "scrollable content" at bounding box center [391, 212] width 490 height 425
click at [55, 70] on label "Contacts" at bounding box center [85, 71] width 73 height 7
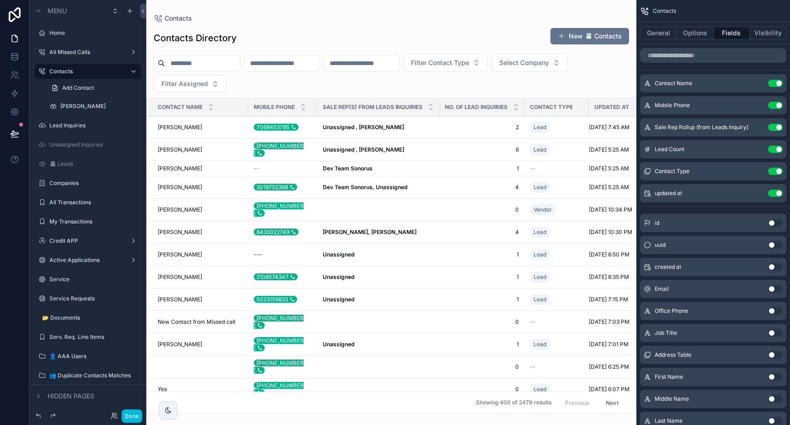
click at [68, 282] on label "Service" at bounding box center [92, 278] width 86 height 7
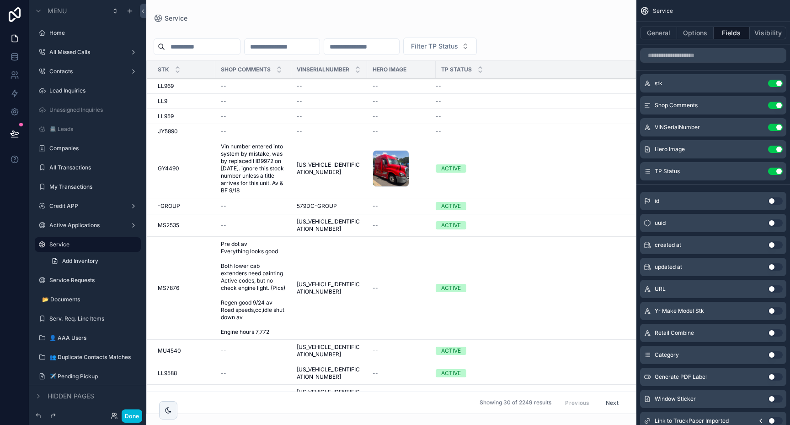
click at [278, 42] on div "scrollable content" at bounding box center [391, 212] width 490 height 425
click at [276, 43] on input "scrollable content" at bounding box center [282, 46] width 75 height 13
click at [177, 51] on input "scrollable content" at bounding box center [202, 46] width 75 height 13
click at [269, 43] on input "scrollable content" at bounding box center [282, 46] width 75 height 13
click at [199, 45] on input "scrollable content" at bounding box center [202, 46] width 75 height 13
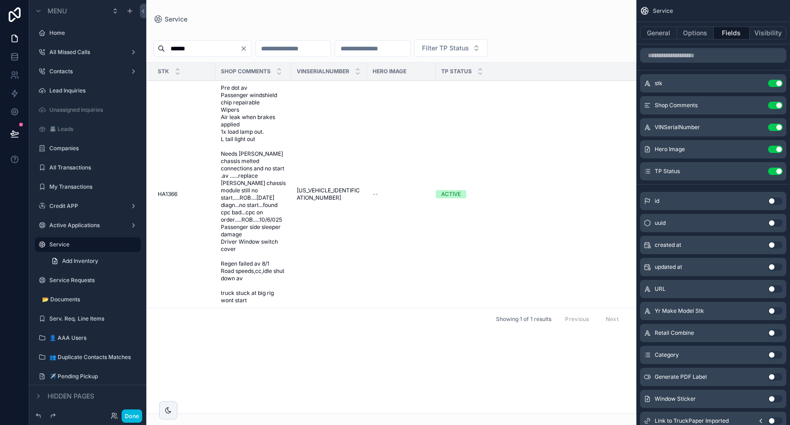
type input "******"
click at [247, 197] on span "Pre dot av Passenger windshield chip repairable Wipers Air leak when brakes app…" at bounding box center [253, 194] width 65 height 220
